Goal: Information Seeking & Learning: Learn about a topic

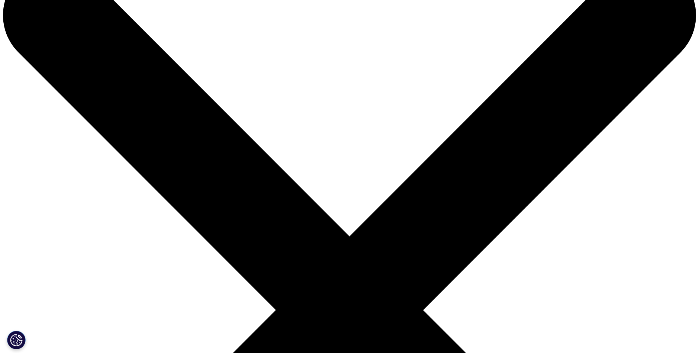
scroll to position [37, 0]
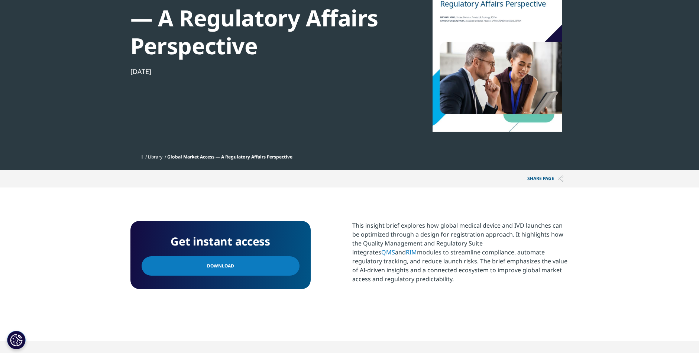
scroll to position [112, 0]
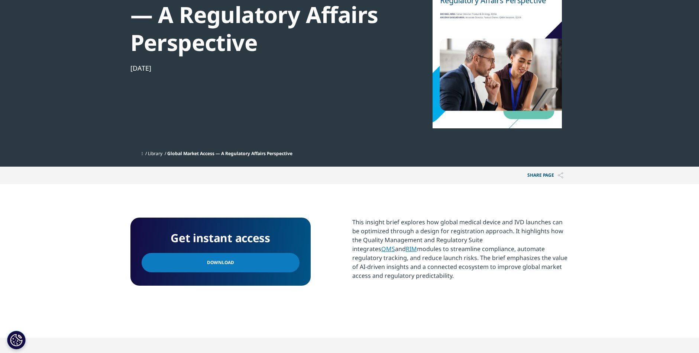
click at [221, 263] on span "Download" at bounding box center [220, 262] width 27 height 8
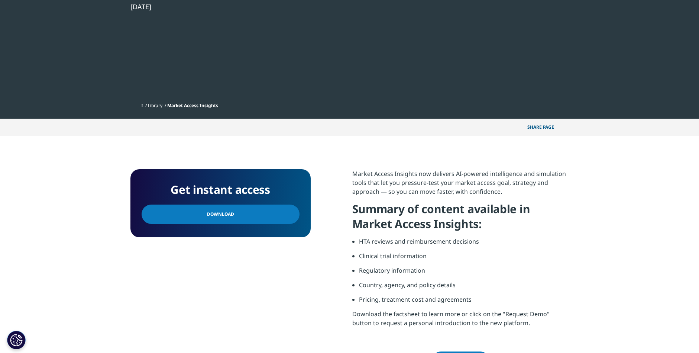
scroll to position [186, 0]
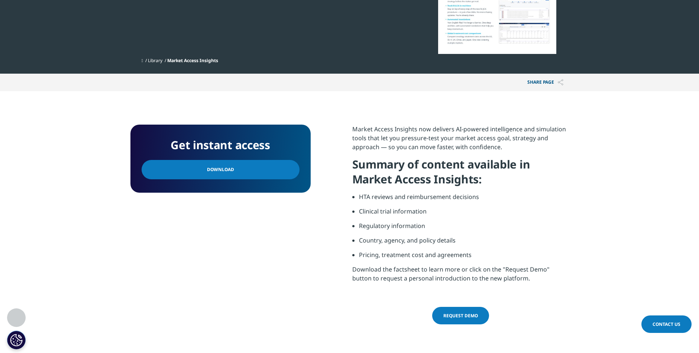
click at [209, 170] on span "Download" at bounding box center [220, 169] width 27 height 8
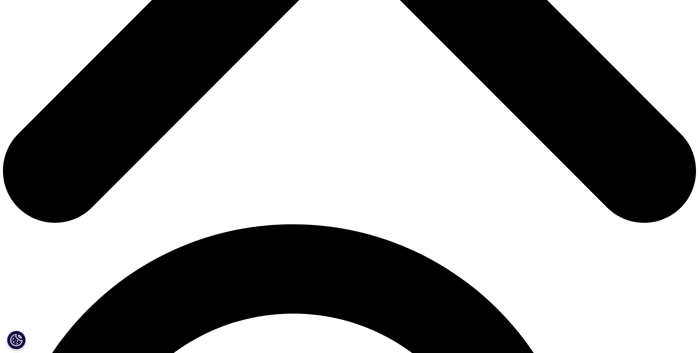
scroll to position [483, 0]
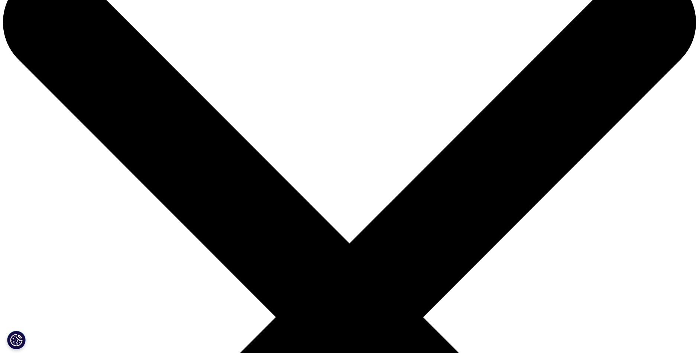
scroll to position [0, 0]
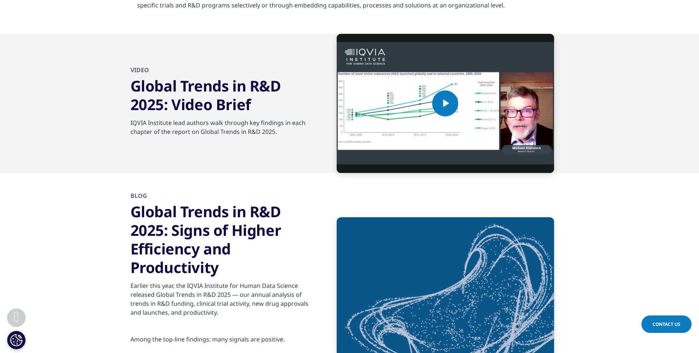
scroll to position [2752, 0]
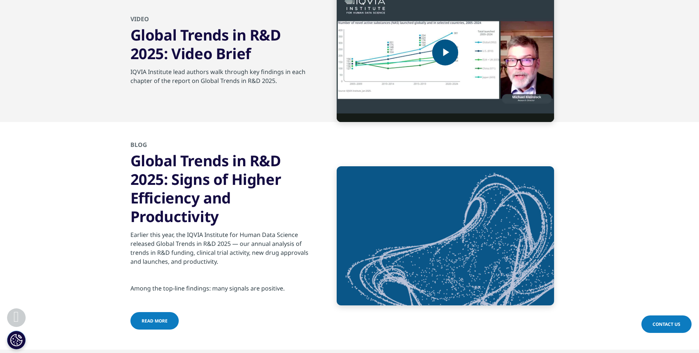
click at [445, 52] on span "Video Player" at bounding box center [445, 52] width 0 height 0
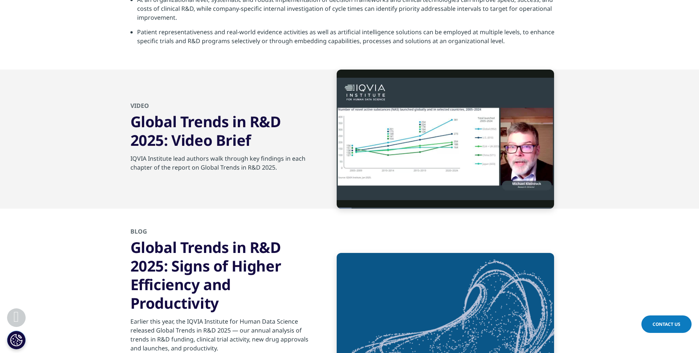
scroll to position [2623, 0]
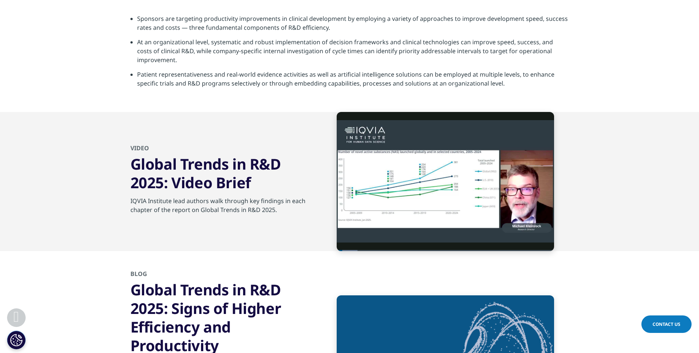
click at [187, 304] on h3 "Global Trends in R&D 2025: Signs of Higher Efficiency and Productivity" at bounding box center [221, 317] width 180 height 74
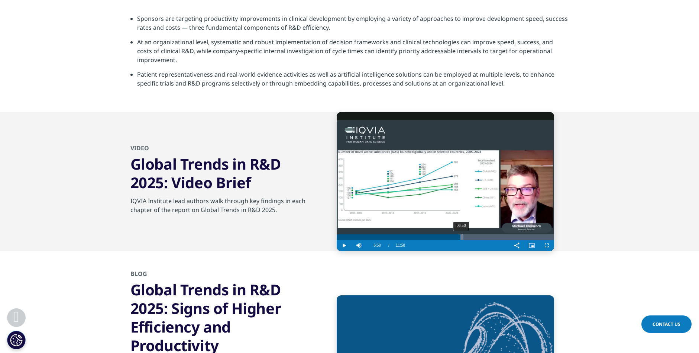
drag, startPoint x: 352, startPoint y: 237, endPoint x: 461, endPoint y: 236, distance: 109.0
click at [461, 236] on div "06:50" at bounding box center [461, 237] width 0 height 6
drag, startPoint x: 461, startPoint y: 236, endPoint x: 476, endPoint y: 236, distance: 14.9
click at [476, 236] on div "Loaded : 65.39% 07:37 07:39" at bounding box center [446, 237] width 218 height 6
drag, startPoint x: 487, startPoint y: 238, endPoint x: 447, endPoint y: 236, distance: 39.8
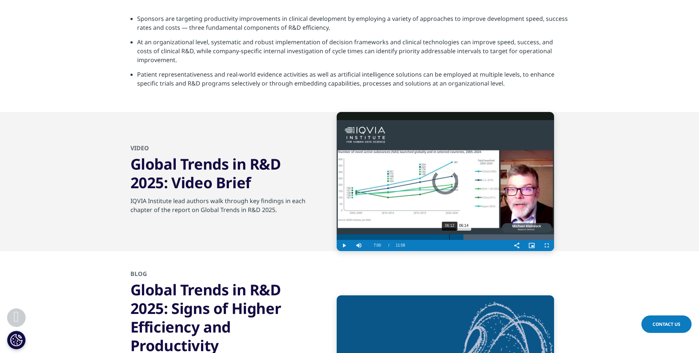
click at [450, 236] on div "06:12" at bounding box center [450, 237] width 0 height 6
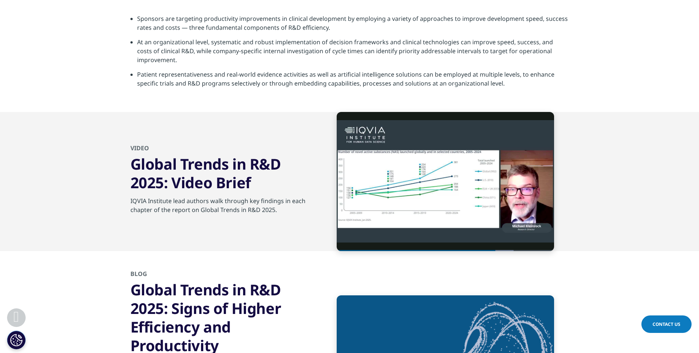
click at [659, 324] on span "Contact Us" at bounding box center [667, 324] width 28 height 6
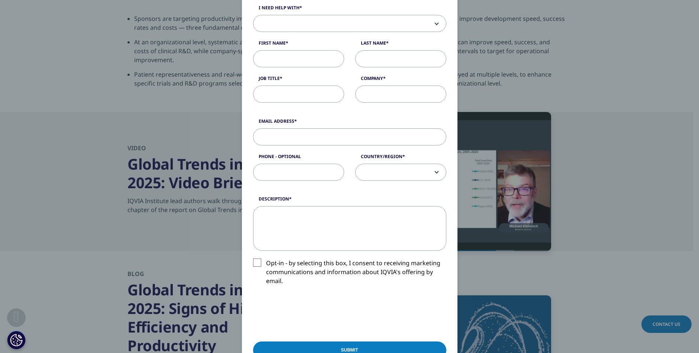
scroll to position [149, 0]
